Goal: Information Seeking & Learning: Learn about a topic

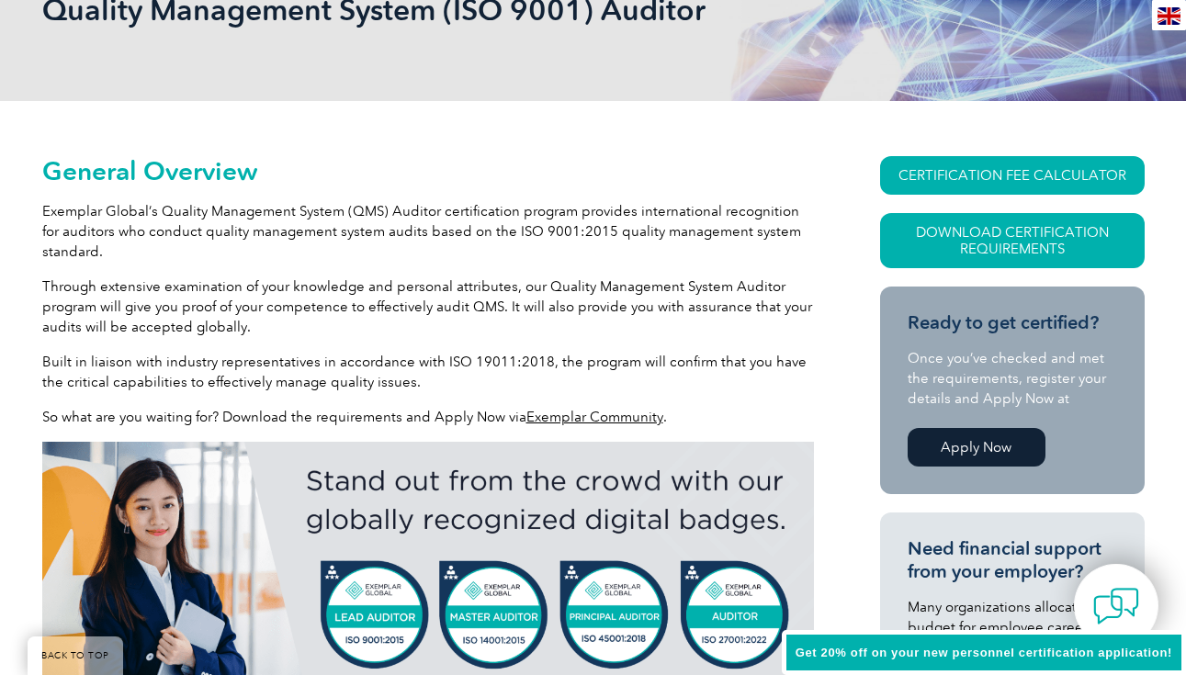
scroll to position [377, 0]
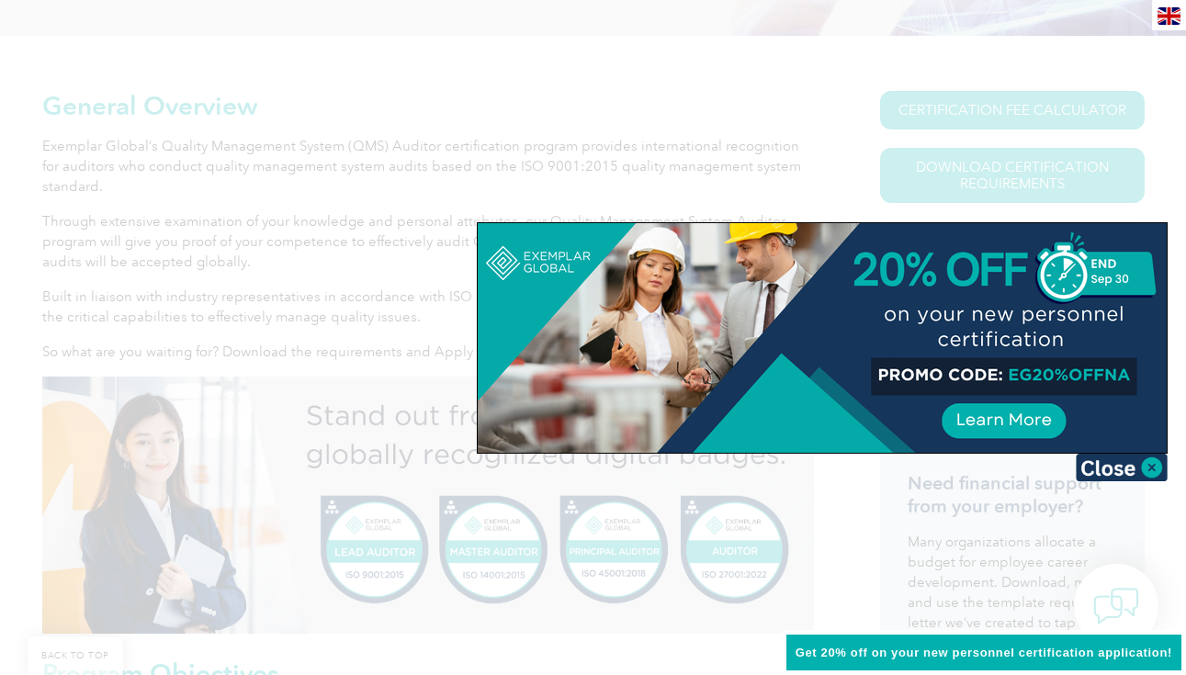
click at [664, 193] on div at bounding box center [593, 337] width 1186 height 675
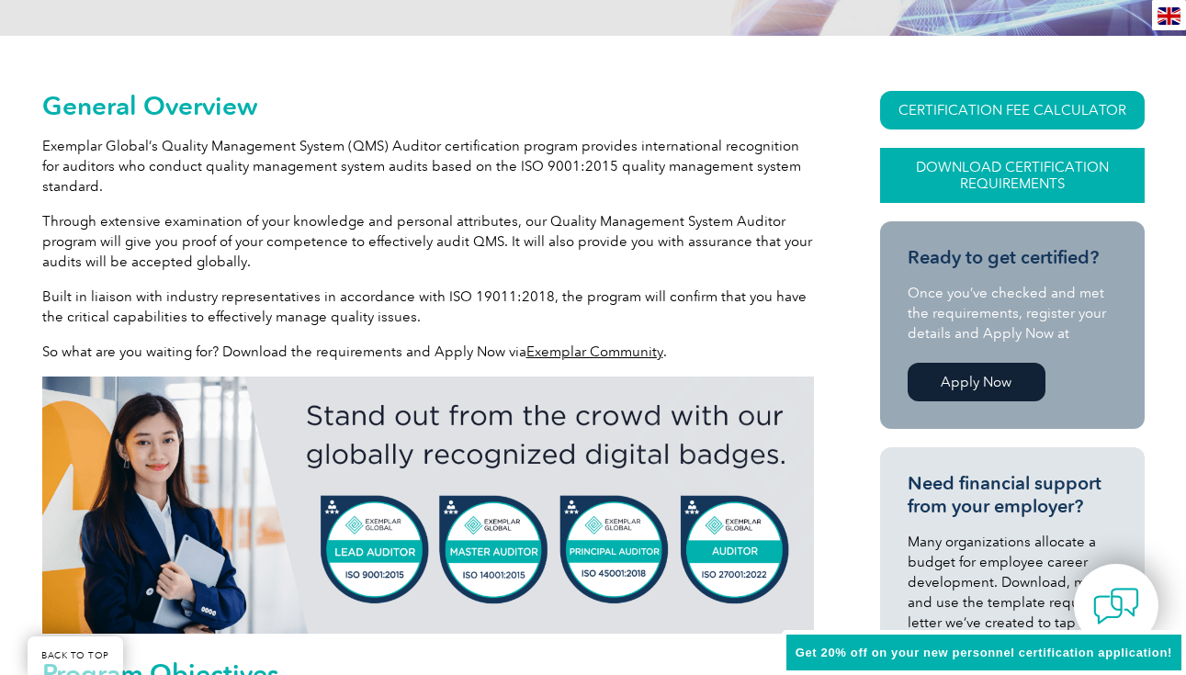
click at [948, 175] on link "Download Certification Requirements" at bounding box center [1012, 175] width 265 height 55
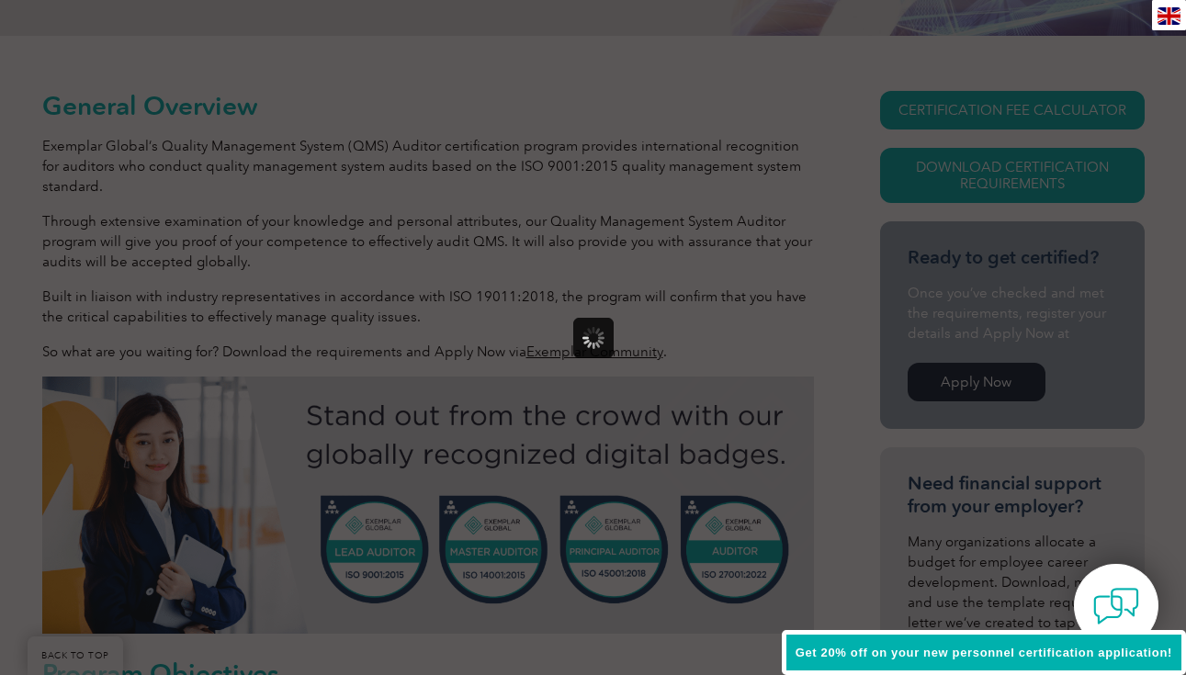
scroll to position [0, 0]
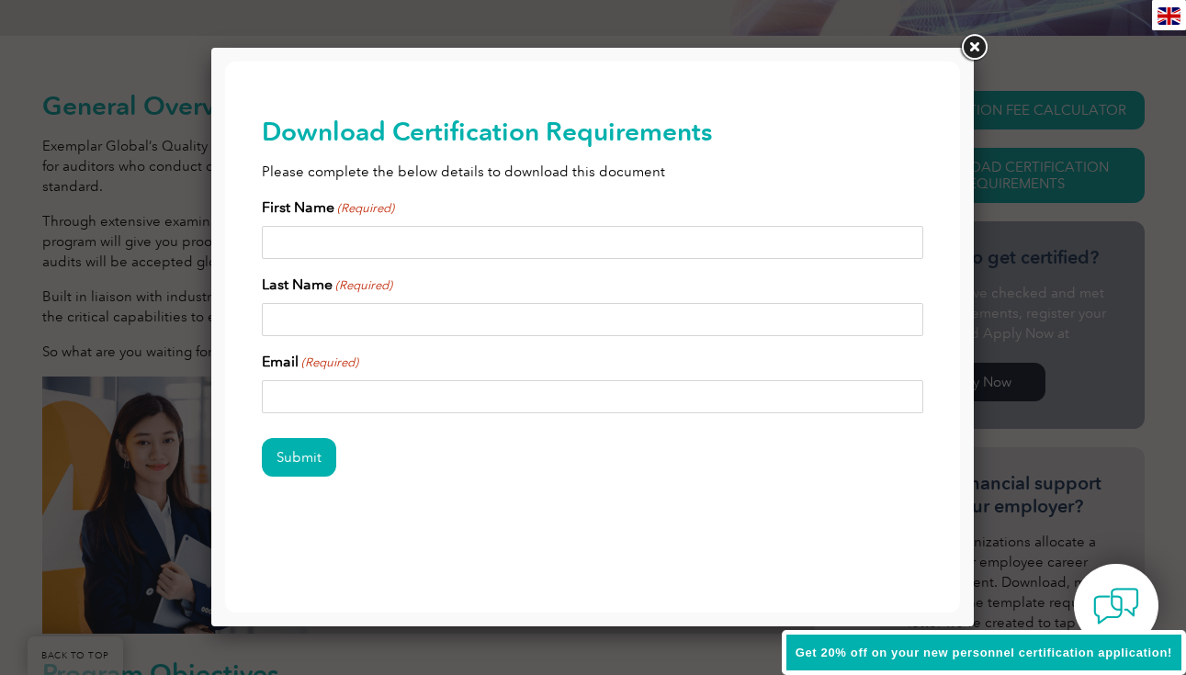
click at [977, 50] on link at bounding box center [973, 47] width 33 height 33
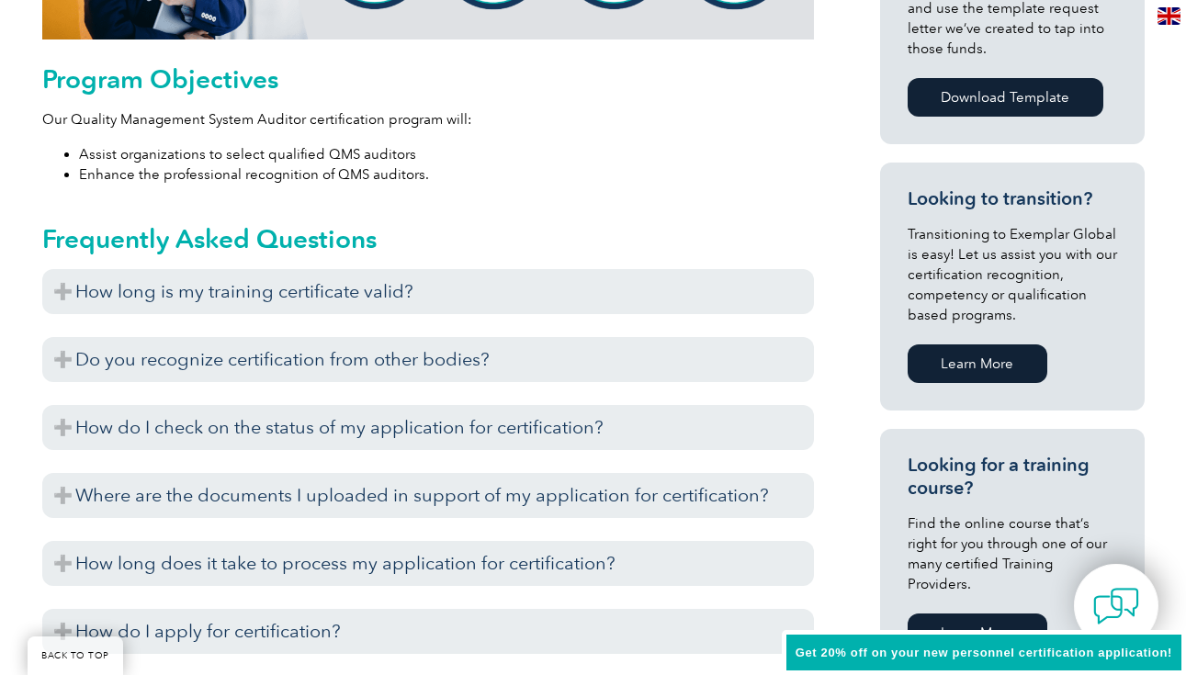
scroll to position [973, 0]
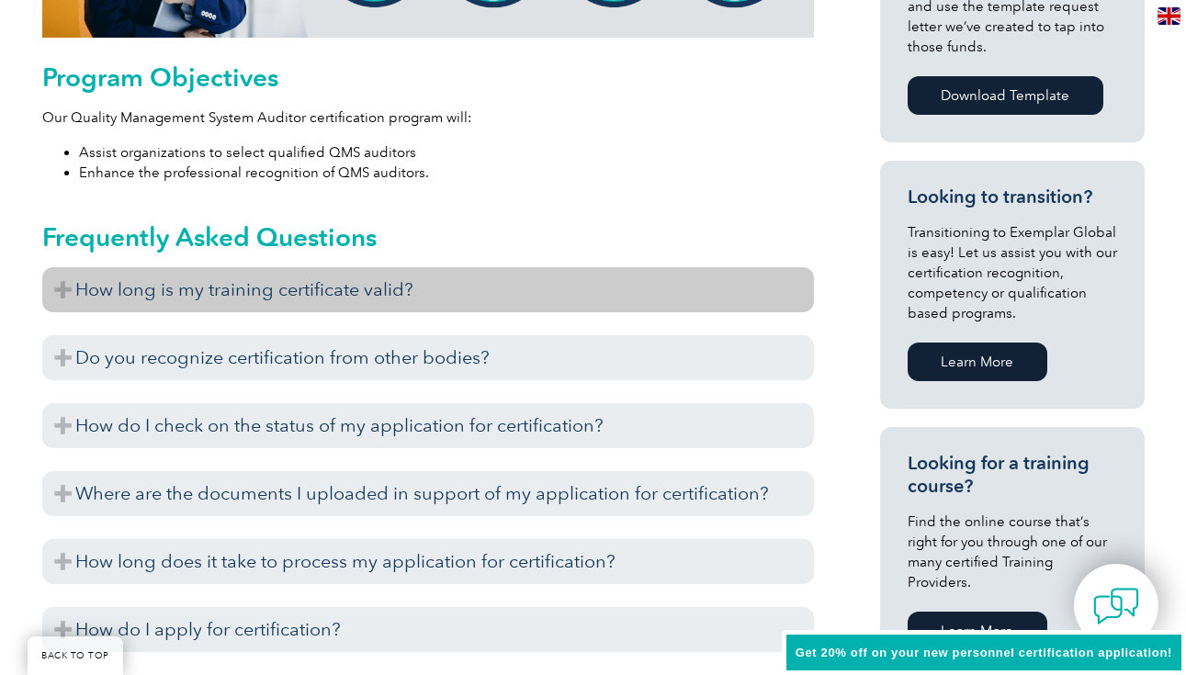
click at [447, 282] on h3 "How long is my training certificate valid?" at bounding box center [428, 289] width 772 height 45
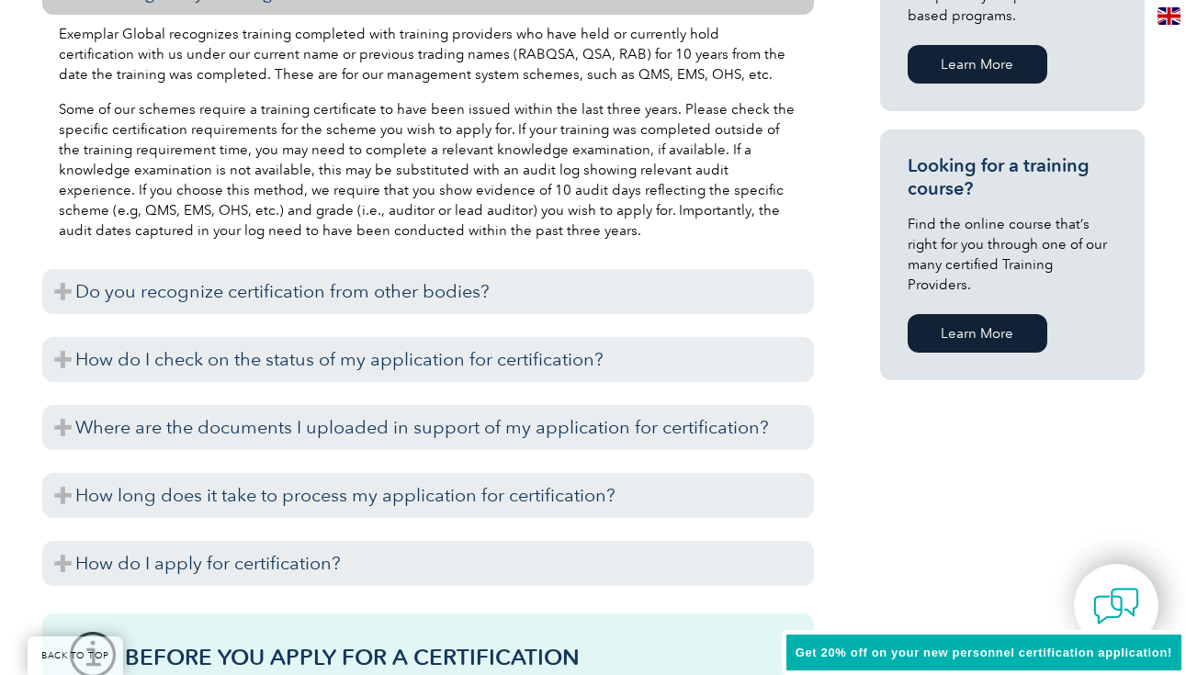
scroll to position [1313, 0]
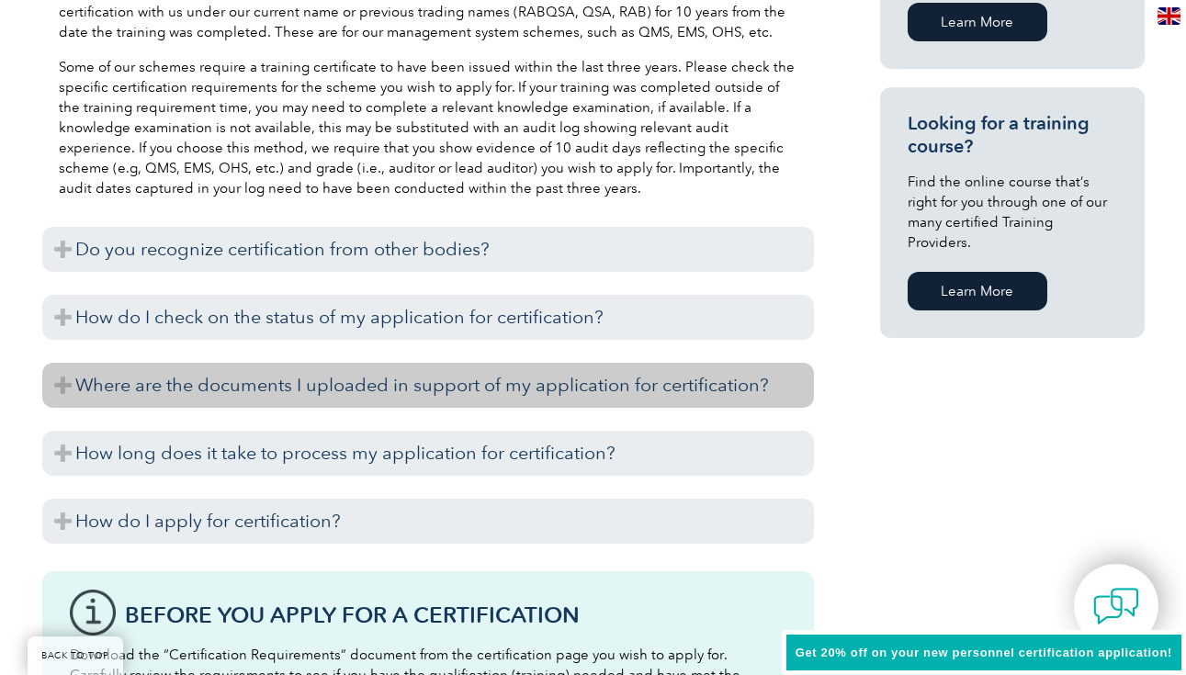
click at [402, 383] on h3 "Where are the documents I uploaded in support of my application for certificati…" at bounding box center [428, 385] width 772 height 45
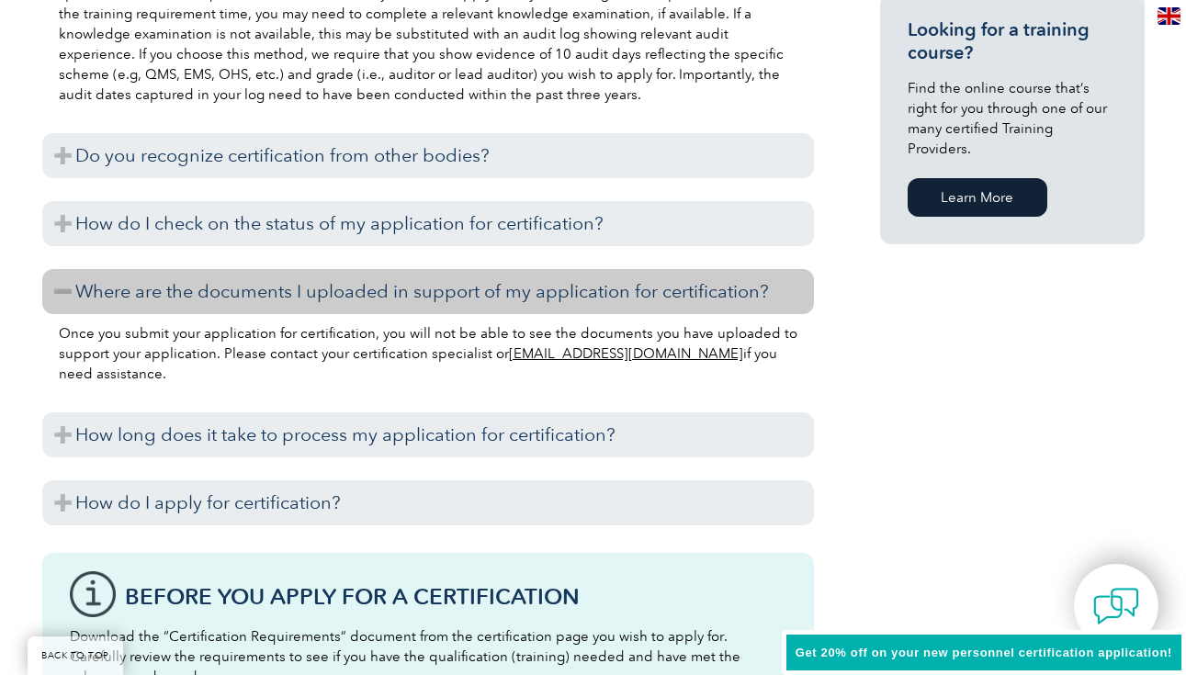
scroll to position [1416, 0]
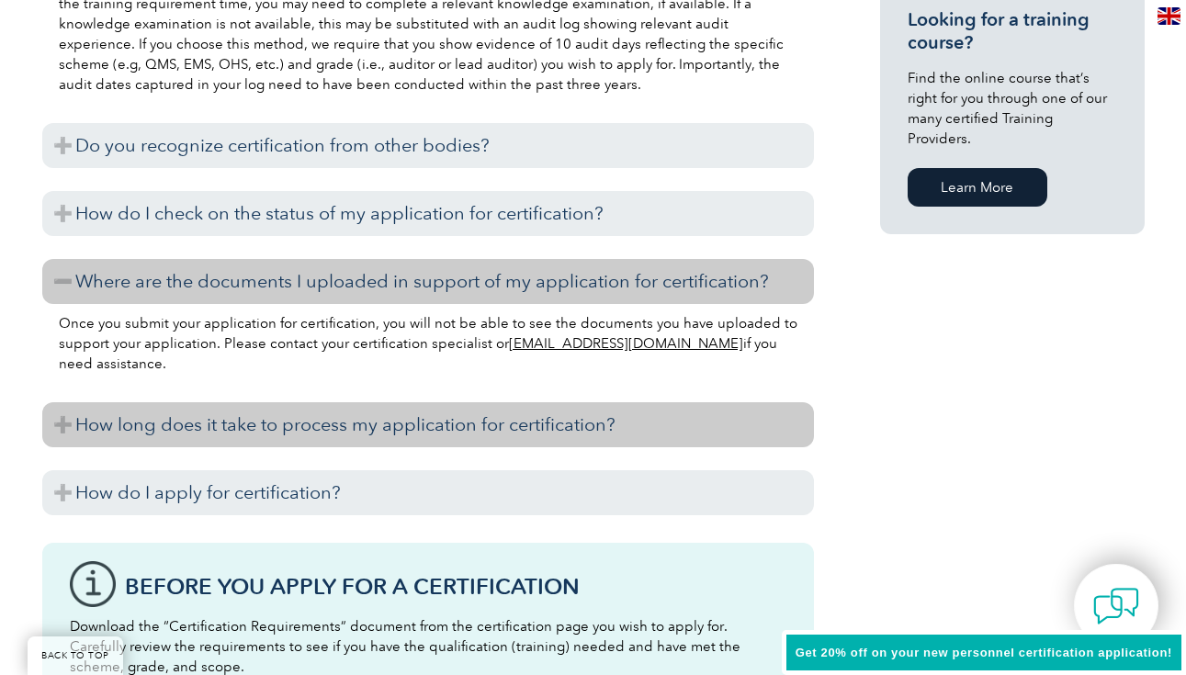
click at [363, 423] on h3 "How long does it take to process my application for certification?" at bounding box center [428, 424] width 772 height 45
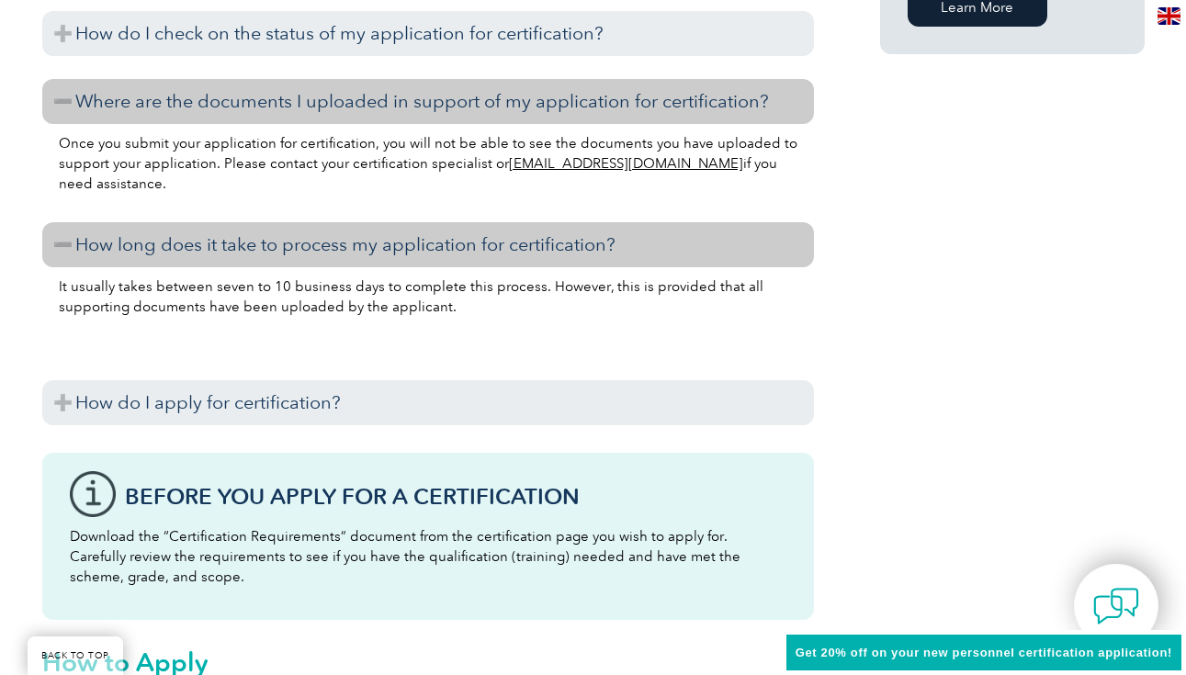
scroll to position [1595, 0]
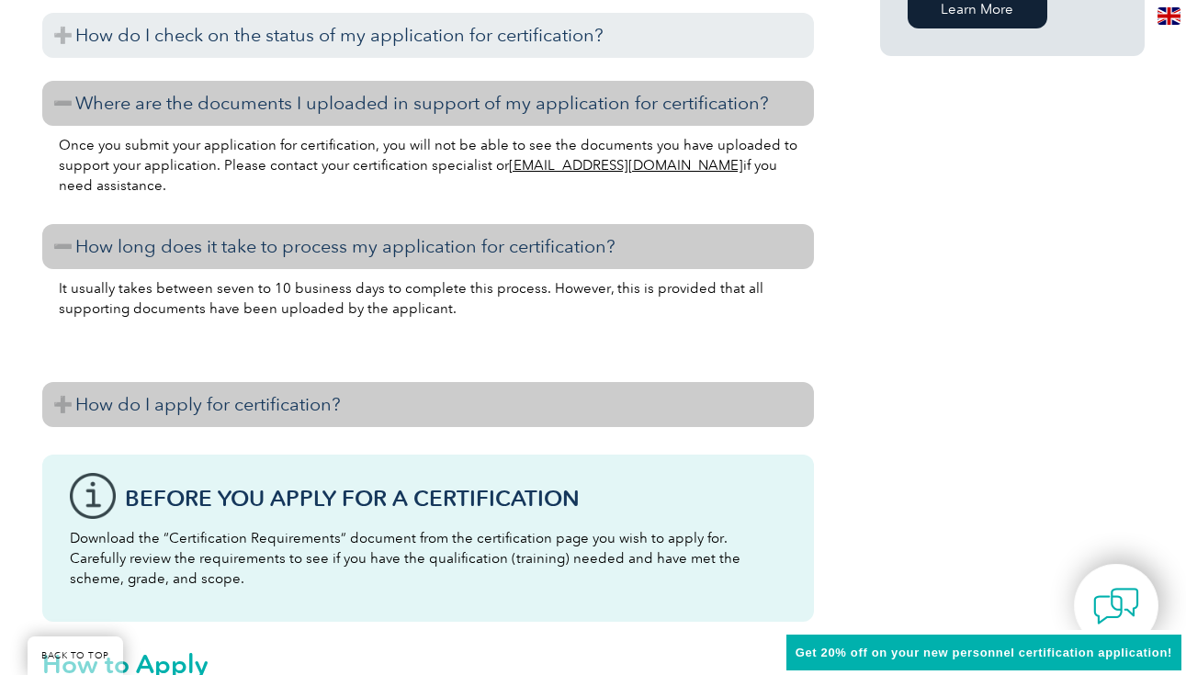
click at [361, 411] on h3 "How do I apply for certification?" at bounding box center [428, 404] width 772 height 45
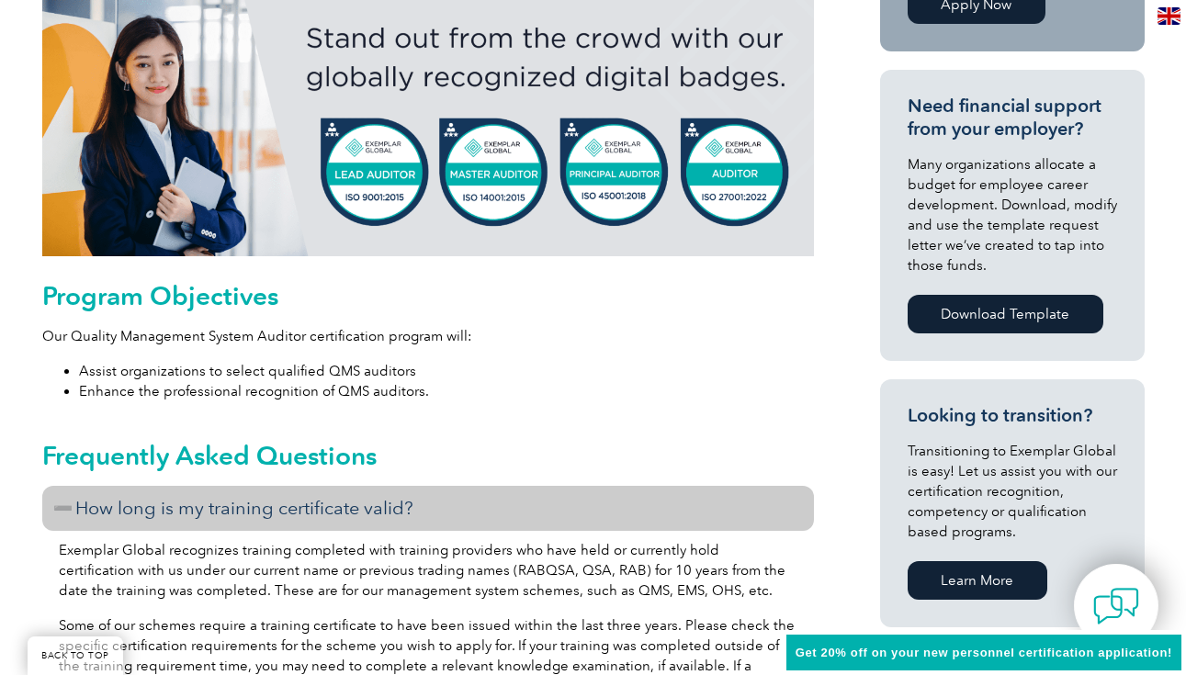
scroll to position [0, 0]
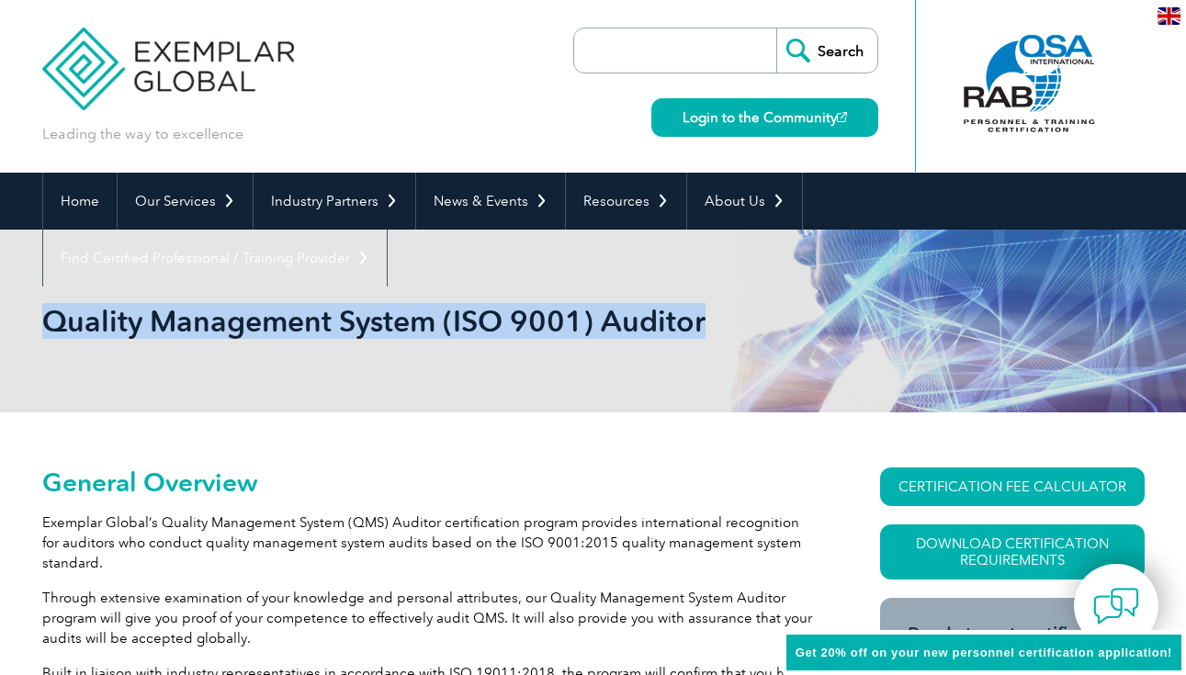
drag, startPoint x: 710, startPoint y: 314, endPoint x: 44, endPoint y: 314, distance: 666.0
click at [44, 314] on h1 "Quality Management System (ISO 9001) Auditor" at bounding box center [394, 321] width 705 height 36
copy h1 "Quality Management System (ISO 9001) Auditor"
